Goal: Information Seeking & Learning: Learn about a topic

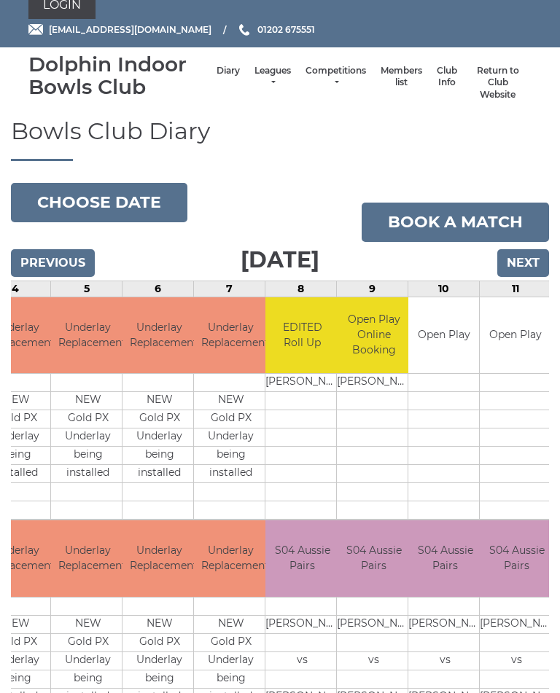
scroll to position [13, 0]
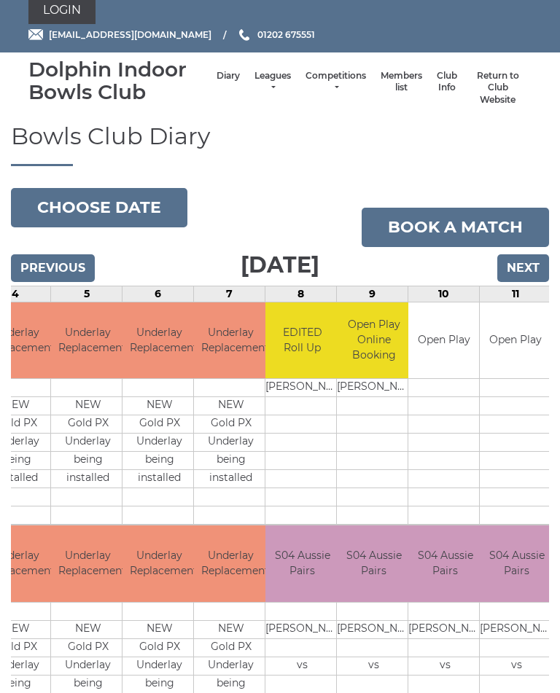
click at [528, 262] on input "Next" at bounding box center [523, 268] width 52 height 28
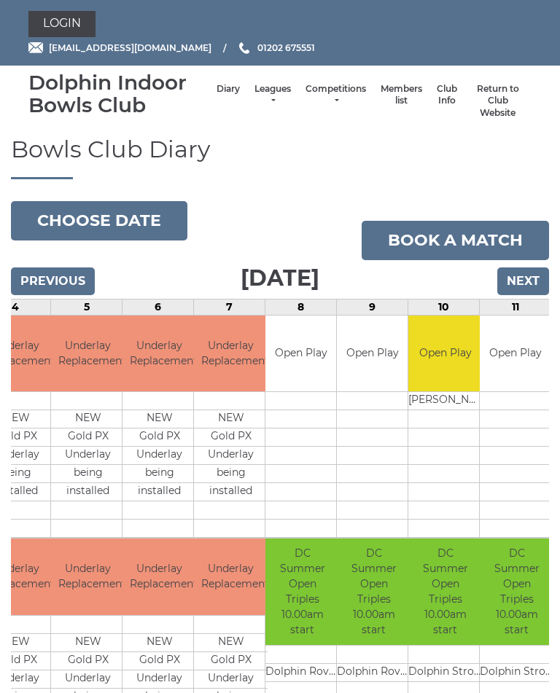
click at [531, 280] on input "Next" at bounding box center [523, 282] width 52 height 28
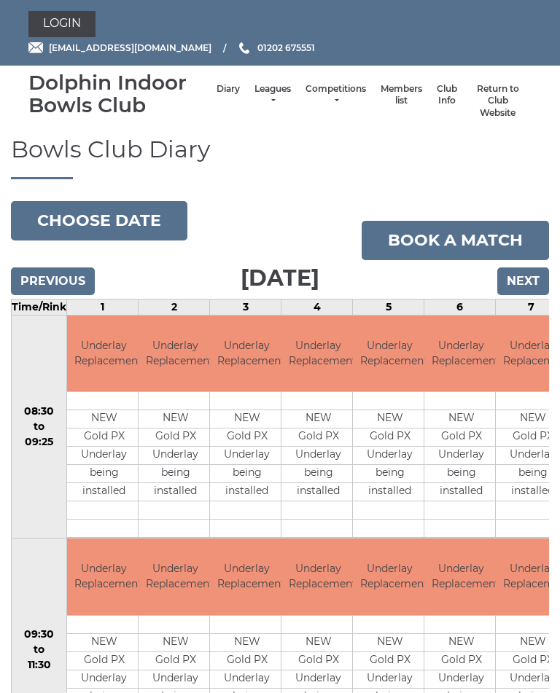
click at [526, 281] on input "Next" at bounding box center [523, 282] width 52 height 28
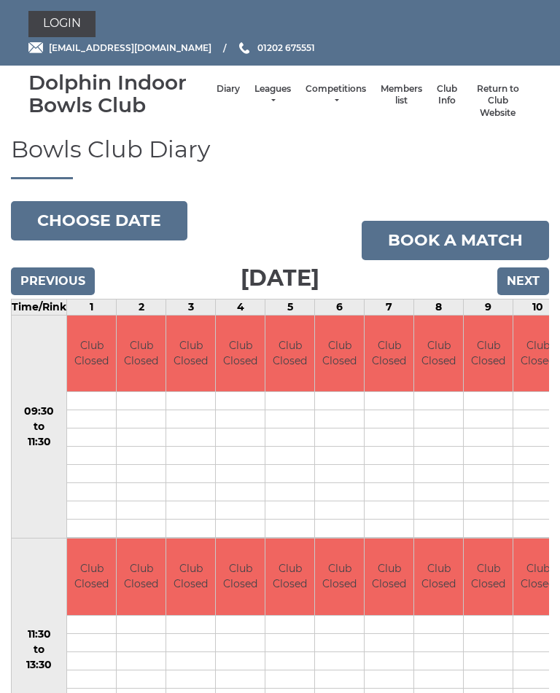
click at [532, 281] on input "Next" at bounding box center [523, 282] width 52 height 28
click at [532, 278] on input "Next" at bounding box center [523, 282] width 52 height 28
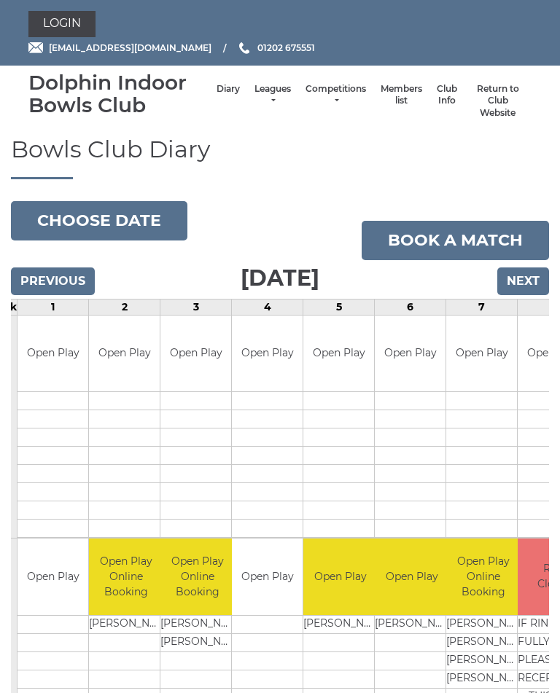
click at [40, 284] on input "Previous" at bounding box center [53, 282] width 84 height 28
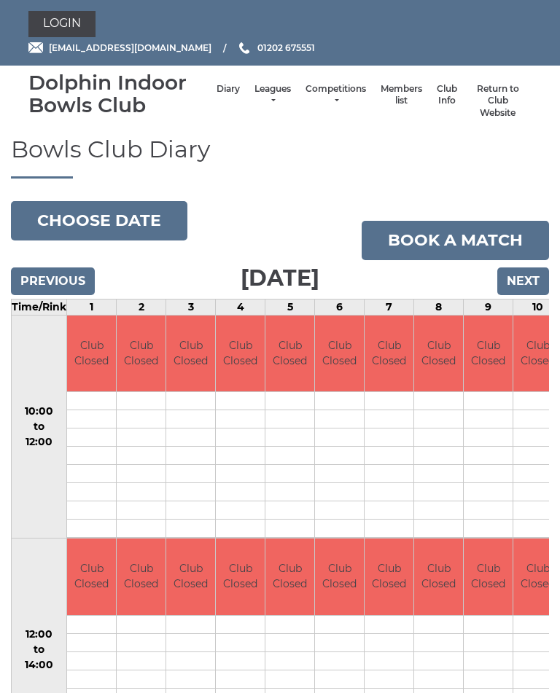
click at [46, 286] on input "Previous" at bounding box center [53, 282] width 84 height 28
click at [52, 283] on input "Previous" at bounding box center [53, 282] width 84 height 28
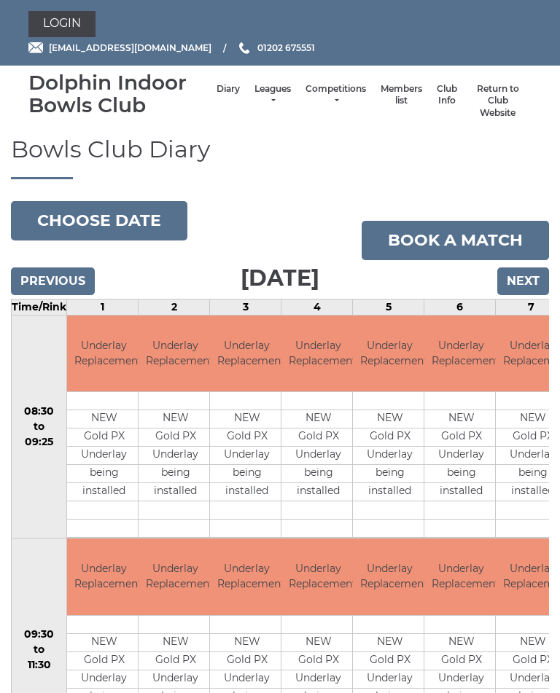
click at [255, 99] on link "Leagues" at bounding box center [272, 95] width 36 height 24
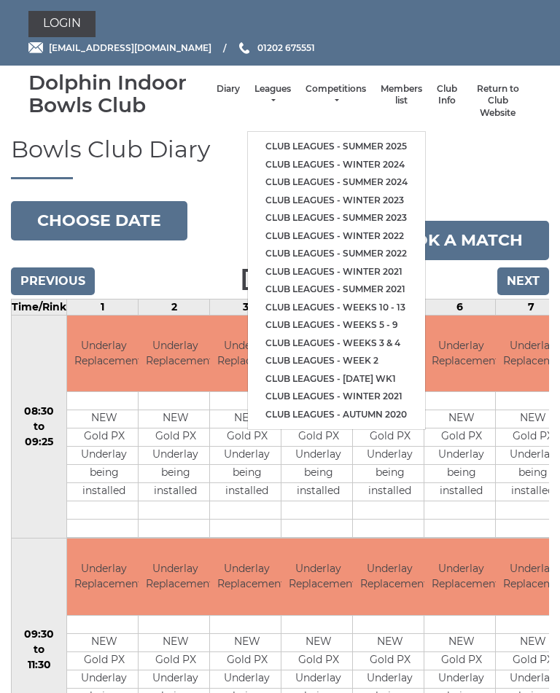
click at [369, 139] on link "Club leagues - Summer 2025" at bounding box center [336, 147] width 177 height 18
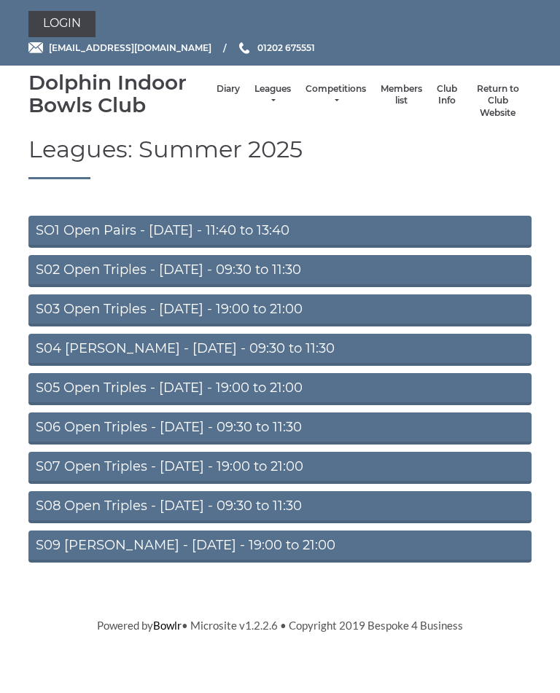
click at [262, 353] on link "S04 [PERSON_NAME] - [DATE] - 09:30 to 11:30" at bounding box center [279, 350] width 503 height 32
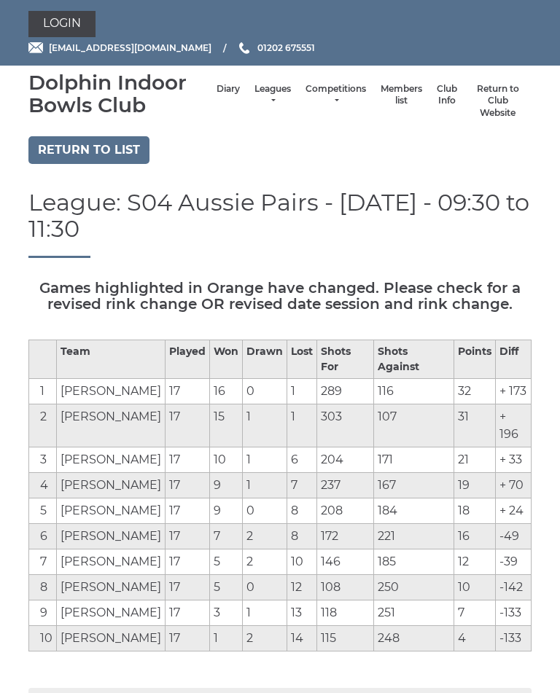
click at [73, 150] on link "Return to list" at bounding box center [88, 150] width 121 height 28
